Goal: Task Accomplishment & Management: Complete application form

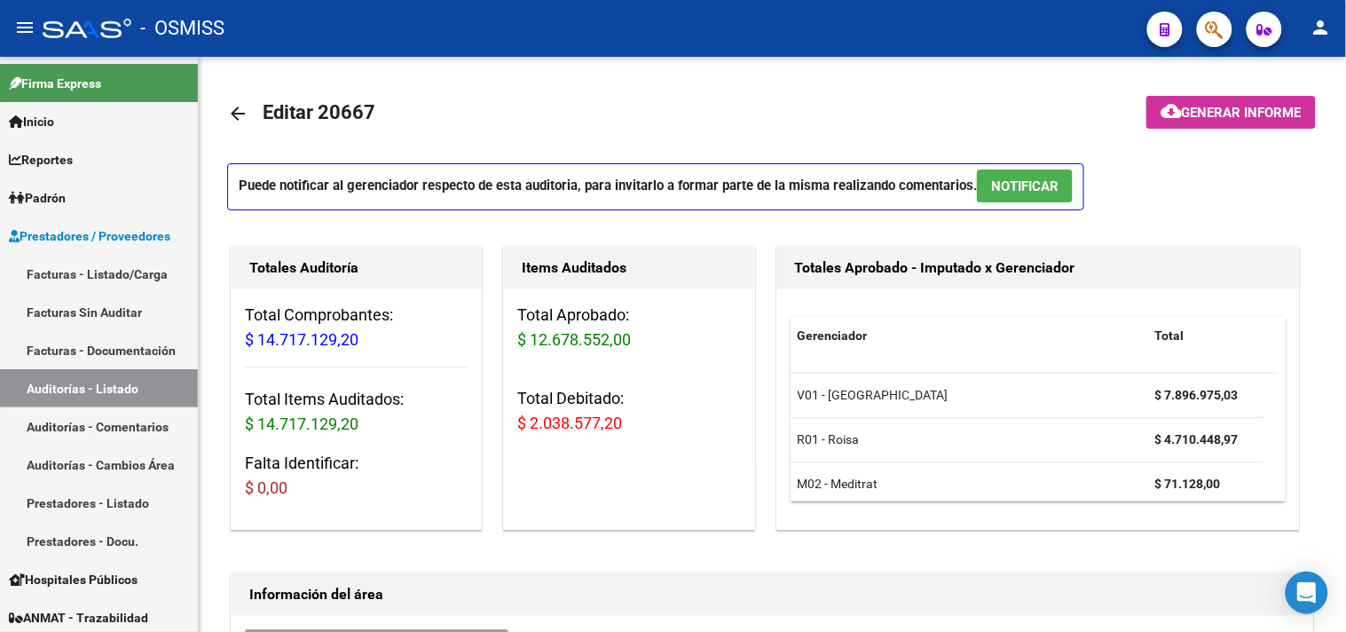
scroll to position [253, 0]
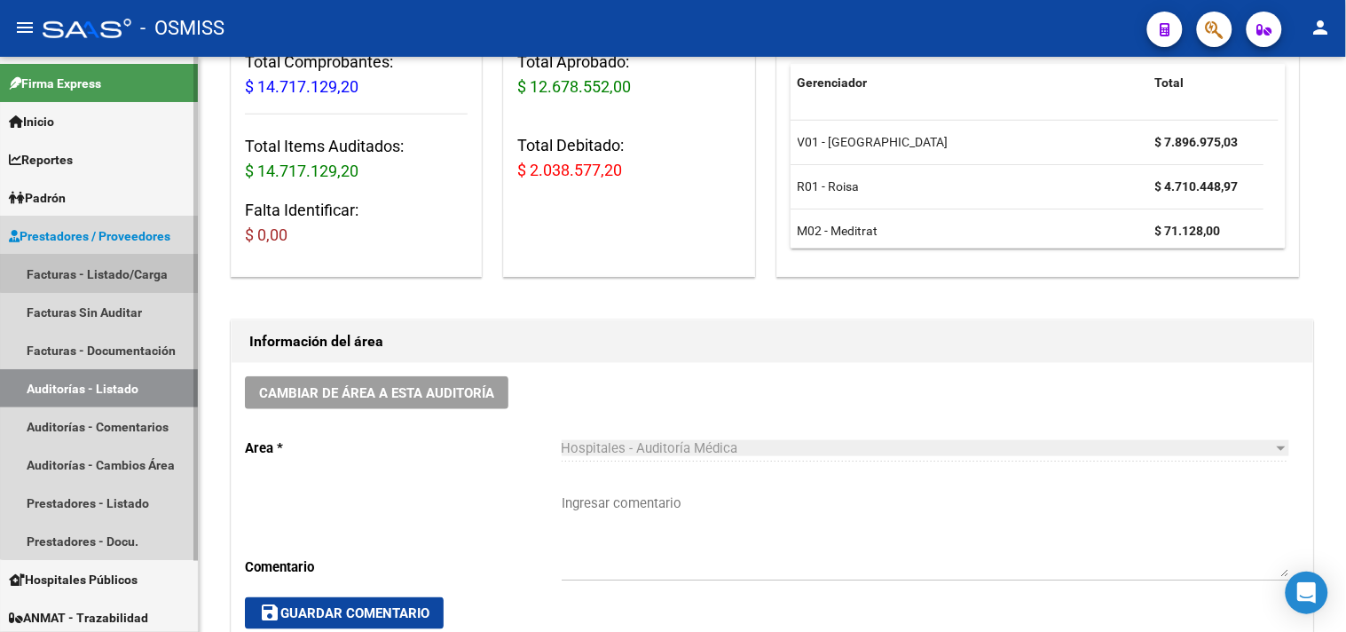
click at [101, 255] on link "Facturas - Listado/Carga" at bounding box center [99, 274] width 198 height 38
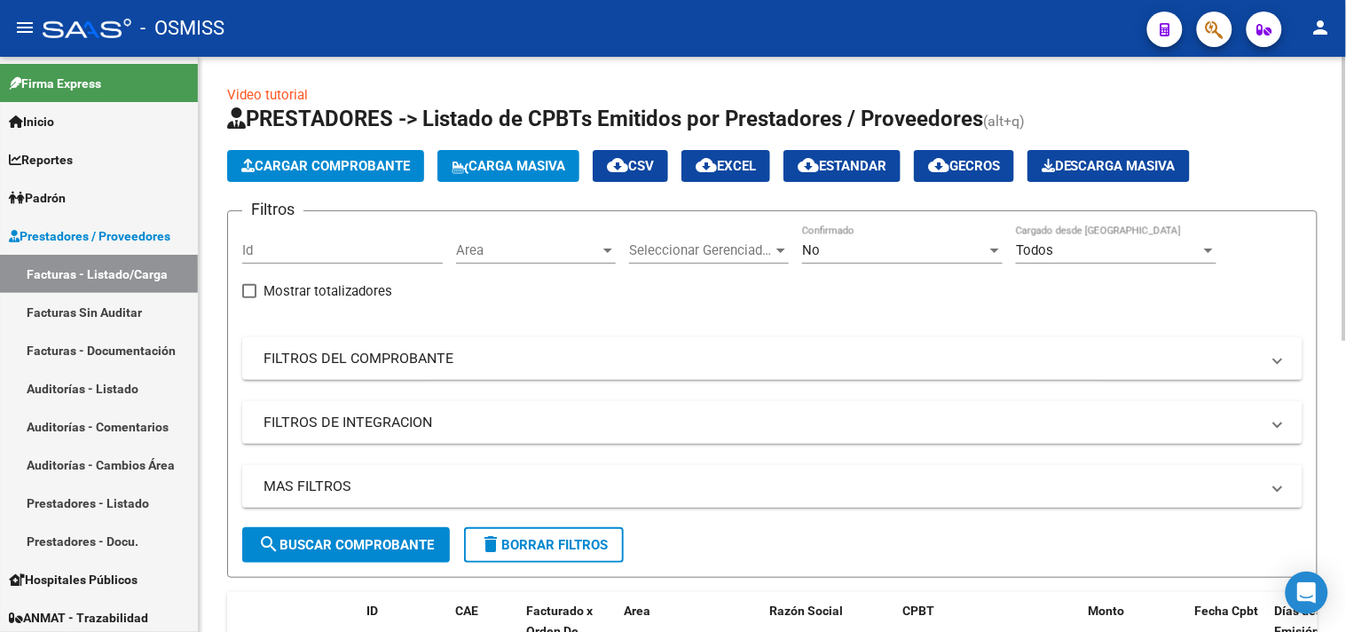
click at [355, 161] on span "Cargar Comprobante" at bounding box center [325, 166] width 169 height 16
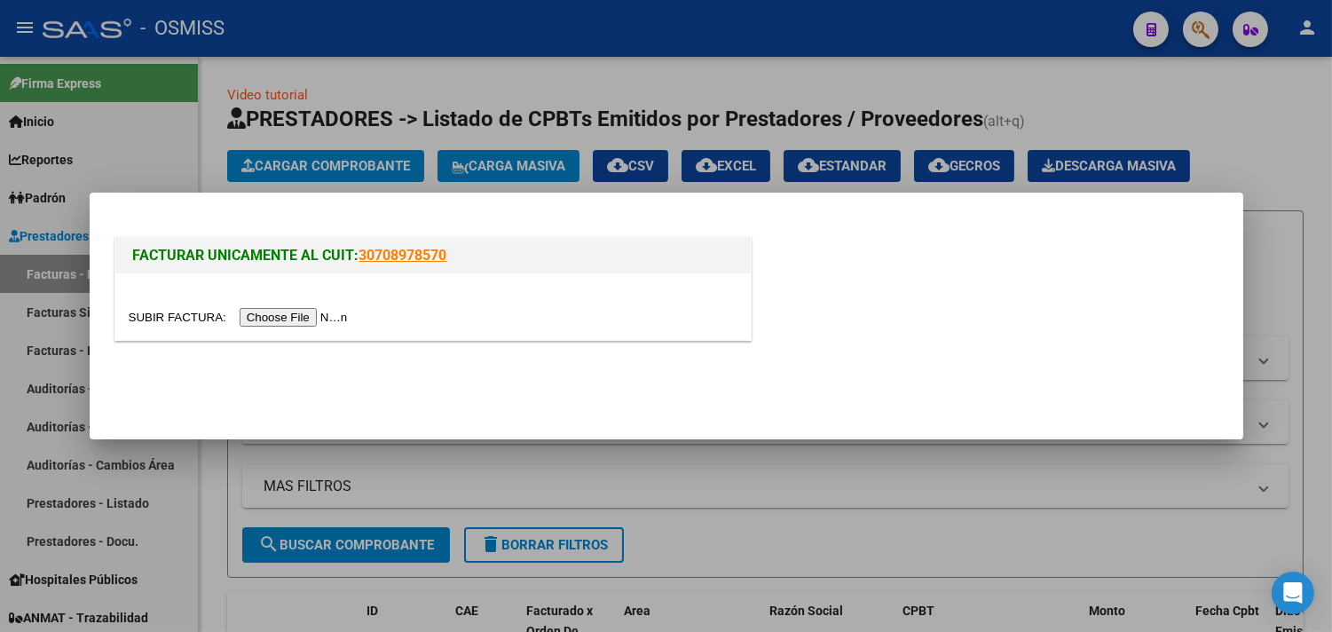
click at [317, 314] on input "file" at bounding box center [241, 317] width 224 height 19
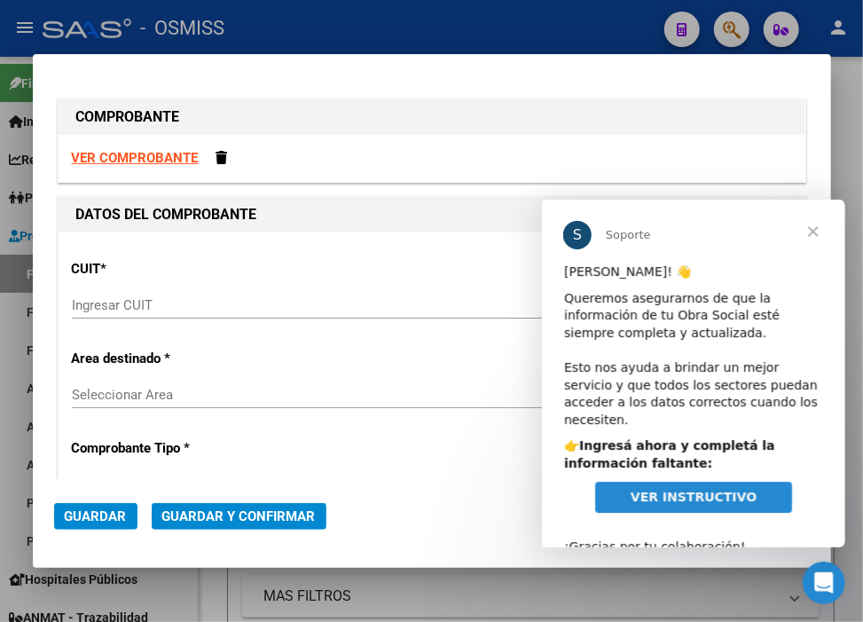
click at [215, 312] on input "Ingresar CUIT" at bounding box center [320, 305] width 497 height 16
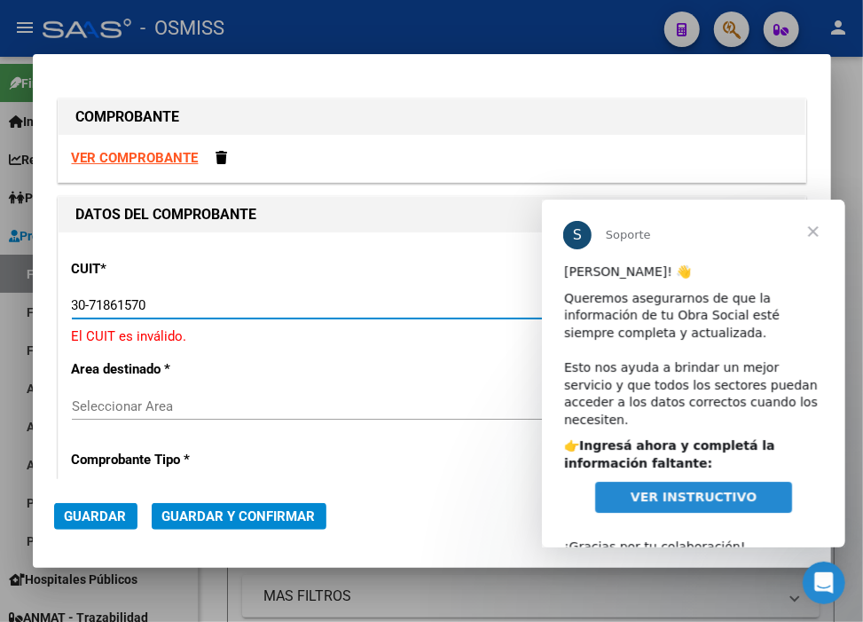
type input "30-71861570-0"
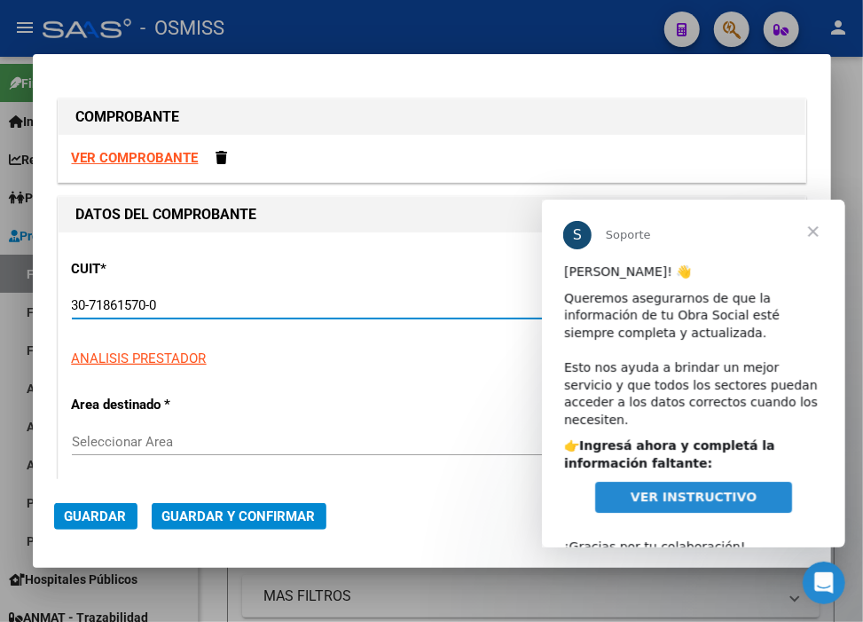
type input "0"
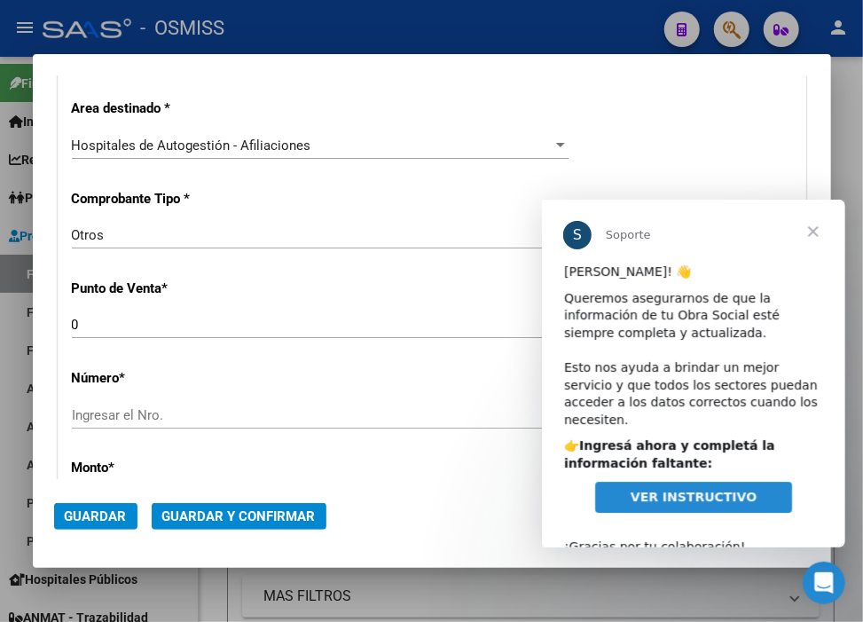
scroll to position [394, 0]
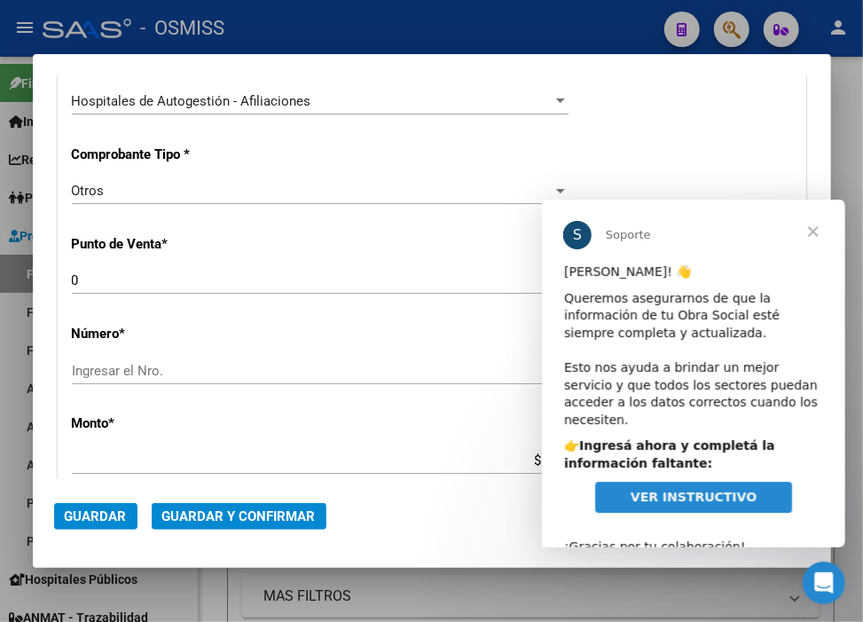
type input "30-71861570-0"
click at [189, 363] on input "Ingresar el Nro." at bounding box center [320, 371] width 497 height 16
paste input "40802"
type input "40802"
click at [814, 232] on span "Cerrar" at bounding box center [813, 231] width 64 height 64
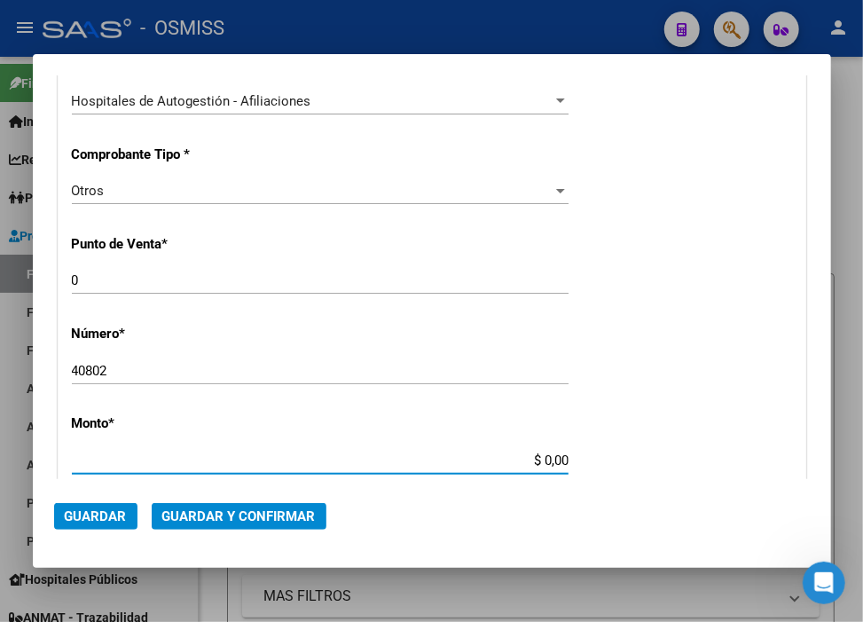
click at [531, 461] on input "$ 0,00" at bounding box center [320, 460] width 497 height 16
type input "$ 48.600,00"
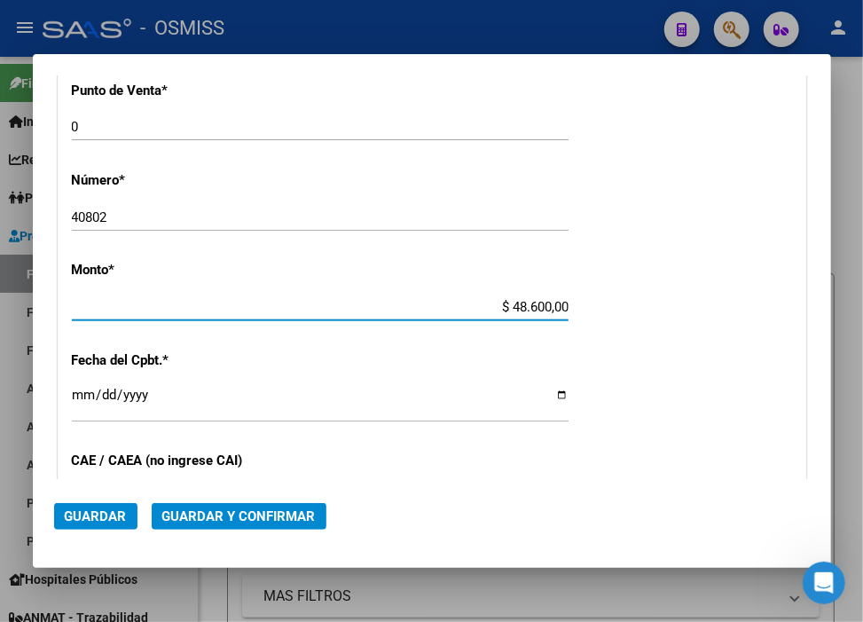
scroll to position [591, 0]
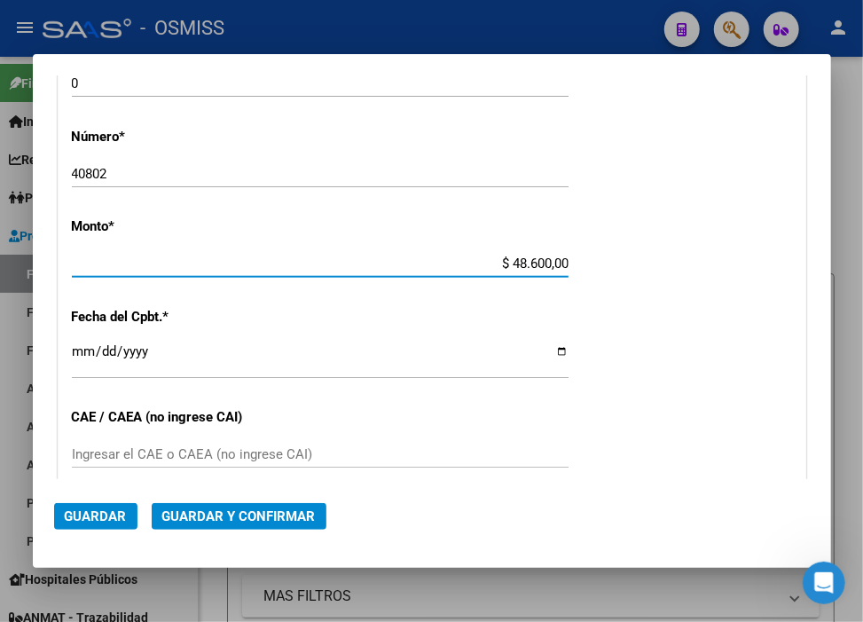
click at [75, 348] on input "Ingresar la fecha" at bounding box center [320, 358] width 497 height 28
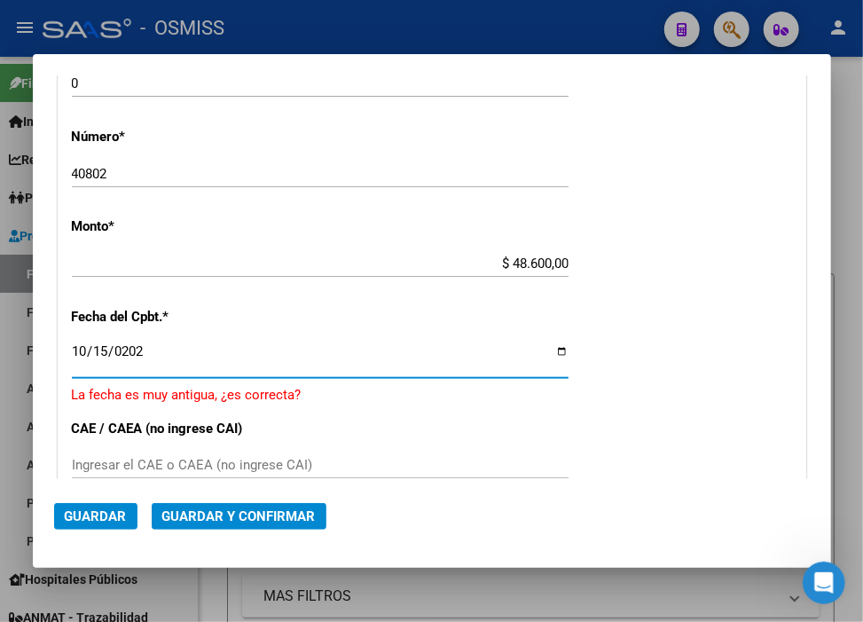
type input "[DATE]"
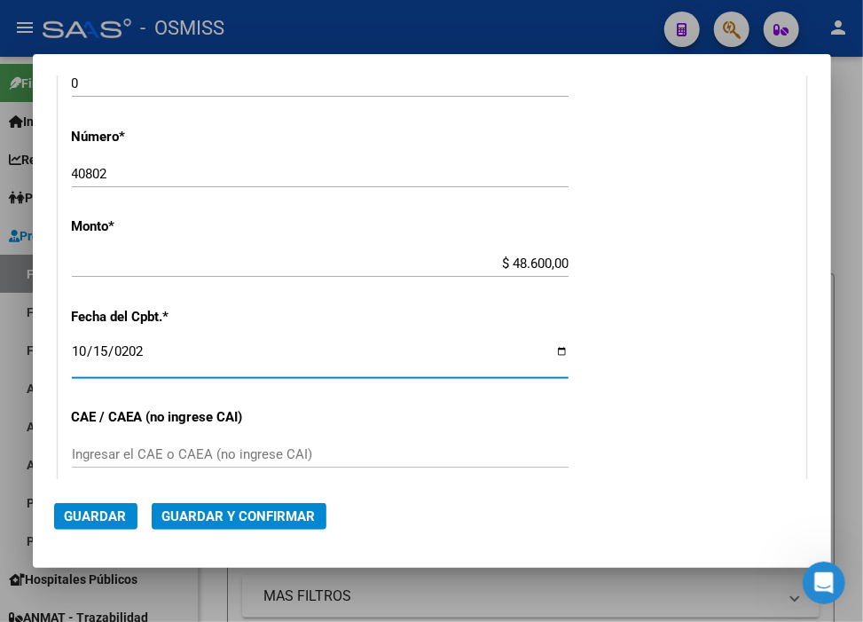
click at [247, 515] on span "Guardar y Confirmar" at bounding box center [238, 516] width 153 height 16
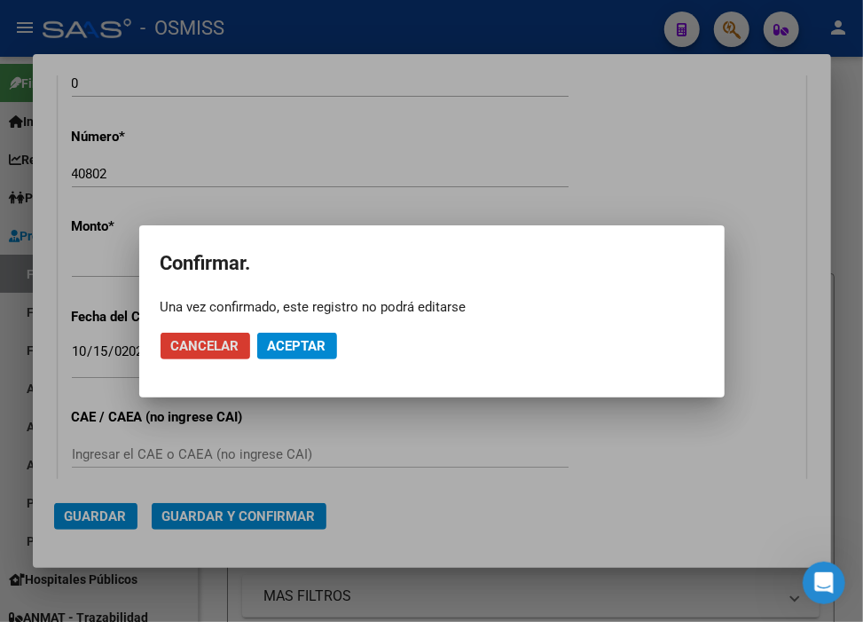
click at [324, 337] on button "Aceptar" at bounding box center [297, 346] width 80 height 27
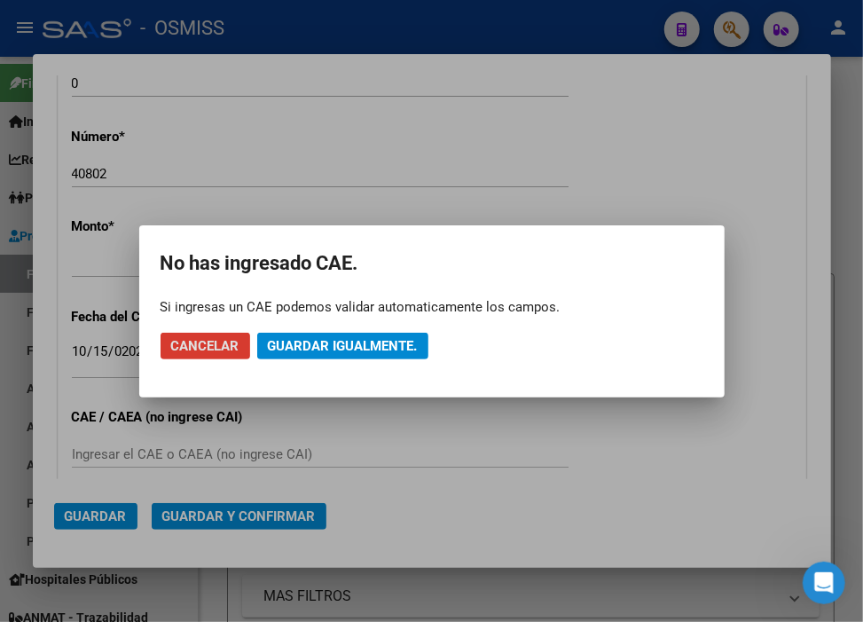
click at [323, 335] on button "Guardar igualmente." at bounding box center [342, 346] width 171 height 27
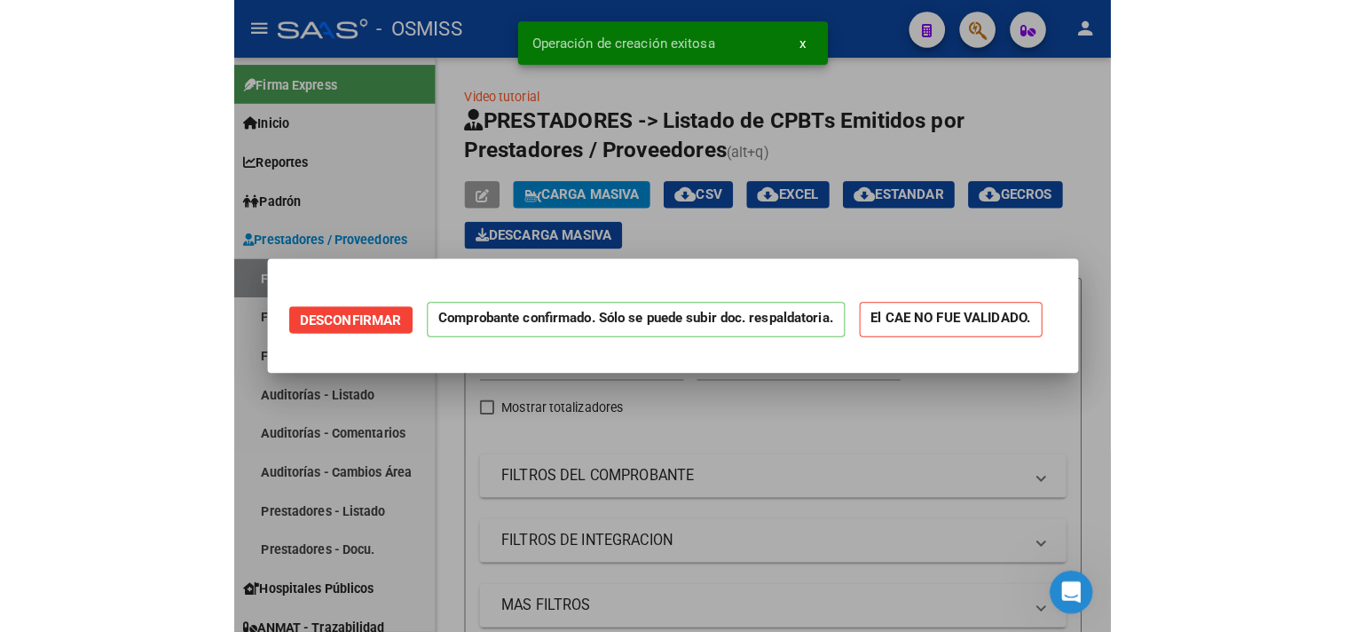
scroll to position [0, 0]
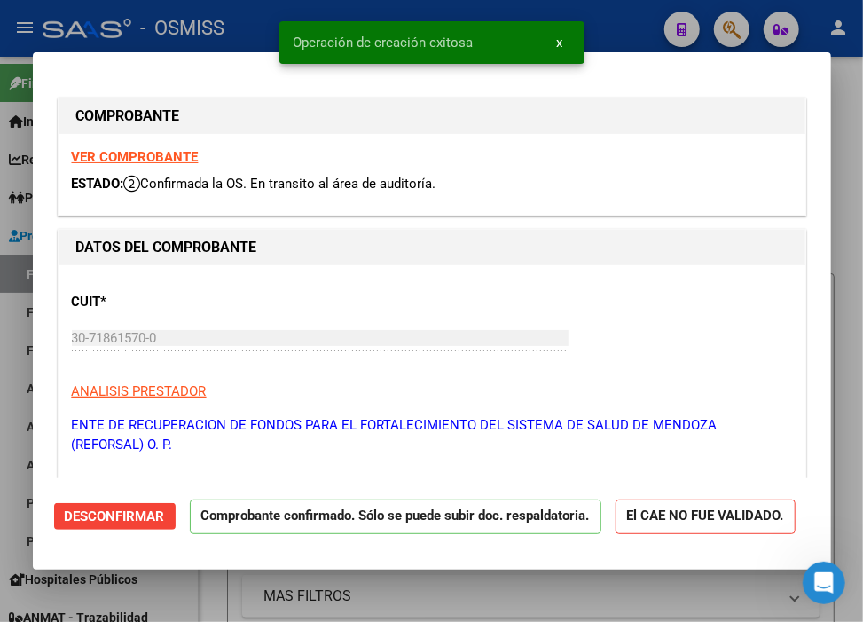
type input "[DATE]"
click at [623, 5] on div at bounding box center [431, 311] width 863 height 622
type input "$ 0,00"
